Goal: Task Accomplishment & Management: Complete application form

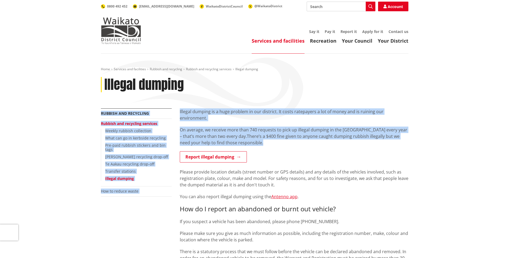
click at [259, 135] on div "Home Services and facilities Rubbish and recycling Rubbish and recycling servic…" at bounding box center [255, 211] width 316 height 288
drag, startPoint x: 0, startPoint y: 0, endPoint x: 259, endPoint y: 135, distance: 291.9
click at [259, 135] on p "On average, we receive more than 740 requests to pick up illegal dumping in the…" at bounding box center [294, 136] width 229 height 19
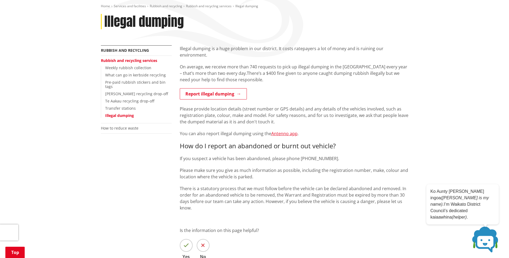
scroll to position [54, 0]
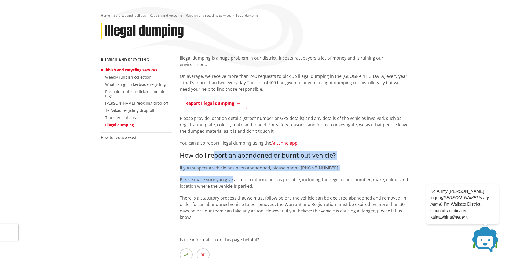
drag, startPoint x: 213, startPoint y: 149, endPoint x: 231, endPoint y: 175, distance: 31.8
click at [231, 175] on div "Illegal dumping is a huge problem in our district. It costs ratepayers a lot of…" at bounding box center [294, 138] width 229 height 166
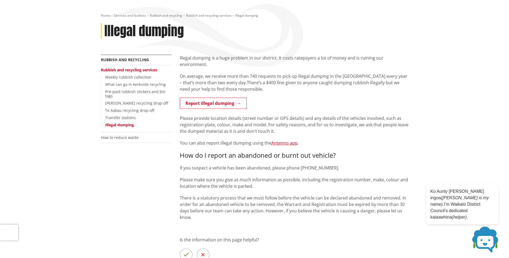
drag, startPoint x: 231, startPoint y: 175, endPoint x: 221, endPoint y: 182, distance: 12.4
click at [221, 182] on p "Please make sure you give as much information as possible, including the regist…" at bounding box center [294, 183] width 229 height 13
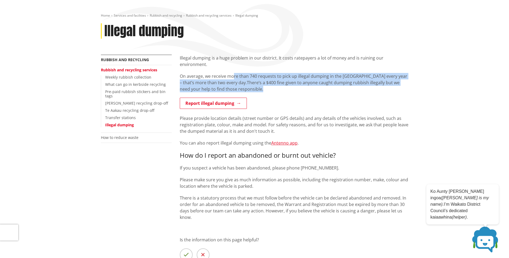
drag, startPoint x: 233, startPoint y: 69, endPoint x: 257, endPoint y: 79, distance: 25.5
click at [257, 79] on p "On average, we receive more than 740 requests to pick up illegal dumping in the…" at bounding box center [294, 82] width 229 height 19
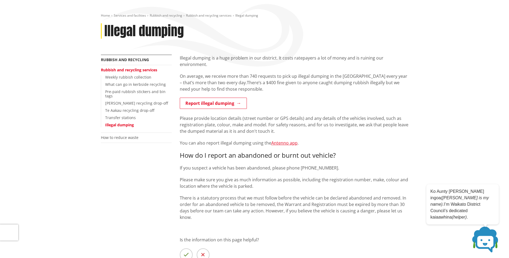
drag, startPoint x: 257, startPoint y: 79, endPoint x: 253, endPoint y: 81, distance: 4.1
click at [253, 80] on p "On average, we receive more than 740 requests to pick up illegal dumping in the…" at bounding box center [294, 82] width 229 height 19
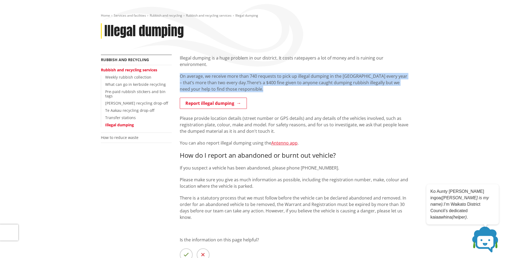
drag, startPoint x: 251, startPoint y: 83, endPoint x: 179, endPoint y: 70, distance: 73.3
click at [179, 70] on div "Illegal dumping is a huge problem in our district. It costs ratepayers a lot of…" at bounding box center [294, 178] width 237 height 247
drag, startPoint x: 179, startPoint y: 70, endPoint x: 210, endPoint y: 73, distance: 31.0
click at [210, 73] on p "On average, we receive more than 740 requests to pick up illegal dumping in the…" at bounding box center [294, 82] width 229 height 19
drag, startPoint x: 211, startPoint y: 70, endPoint x: 252, endPoint y: 81, distance: 42.6
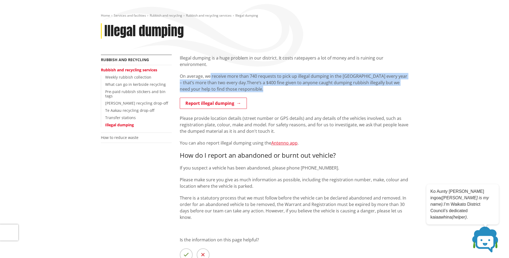
click at [252, 81] on p "On average, we receive more than 740 requests to pick up illegal dumping in the…" at bounding box center [294, 82] width 229 height 19
drag, startPoint x: 252, startPoint y: 81, endPoint x: 186, endPoint y: 67, distance: 67.7
click at [186, 73] on p "On average, we receive more than 740 requests to pick up illegal dumping in the…" at bounding box center [294, 82] width 229 height 19
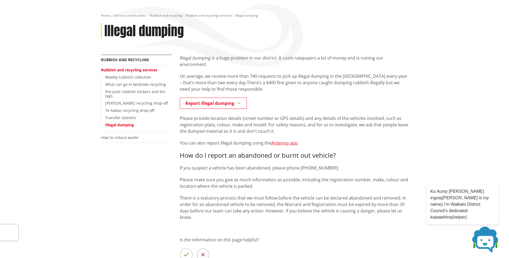
click at [279, 115] on p "Please provide location details (street number or GPS details) and any details …" at bounding box center [294, 124] width 229 height 19
click at [222, 98] on link "Report illegal dumping" at bounding box center [213, 103] width 67 height 11
